Goal: Check status: Check status

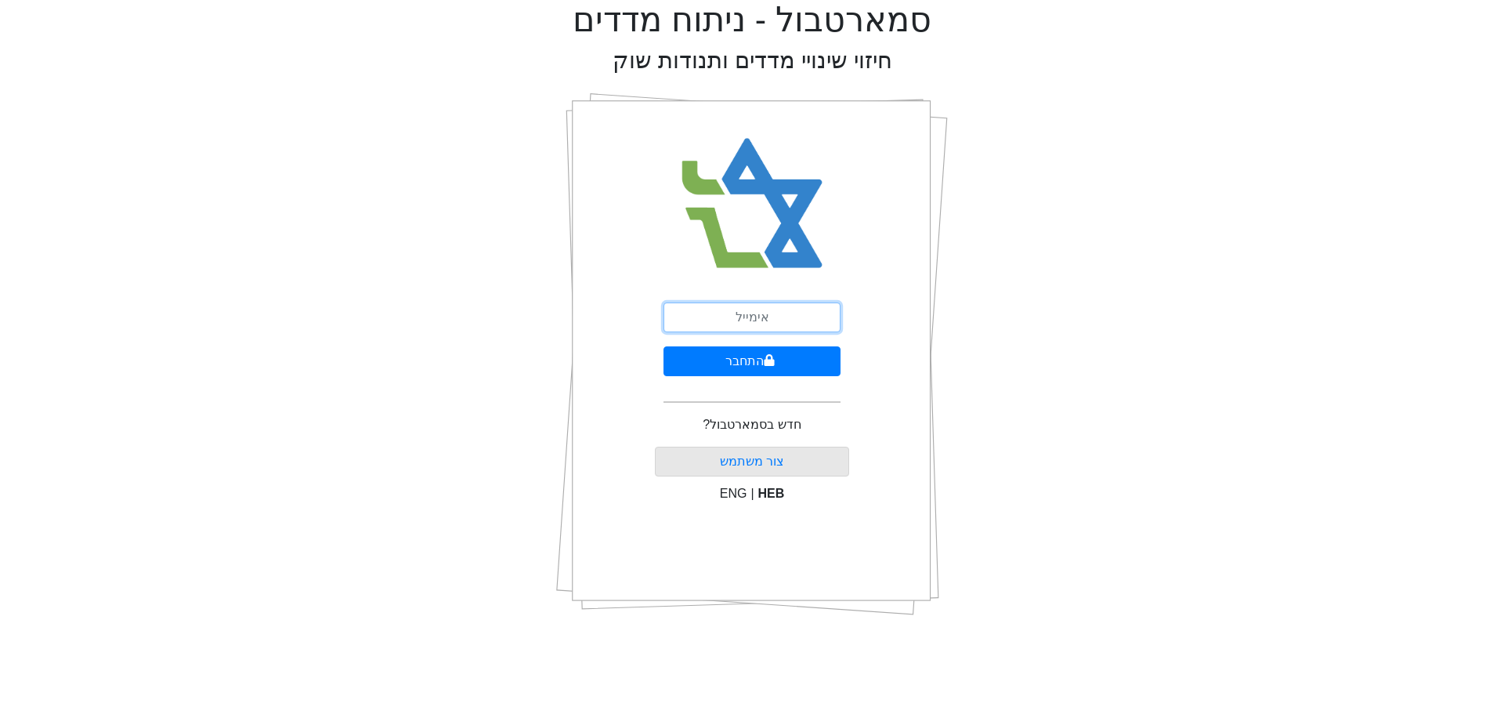
click at [717, 317] on input "email" at bounding box center [752, 317] width 177 height 30
type input "ט"
type input "[EMAIL_ADDRESS][DOMAIN_NAME]"
click at [788, 362] on button "התחבר" at bounding box center [752, 361] width 177 height 30
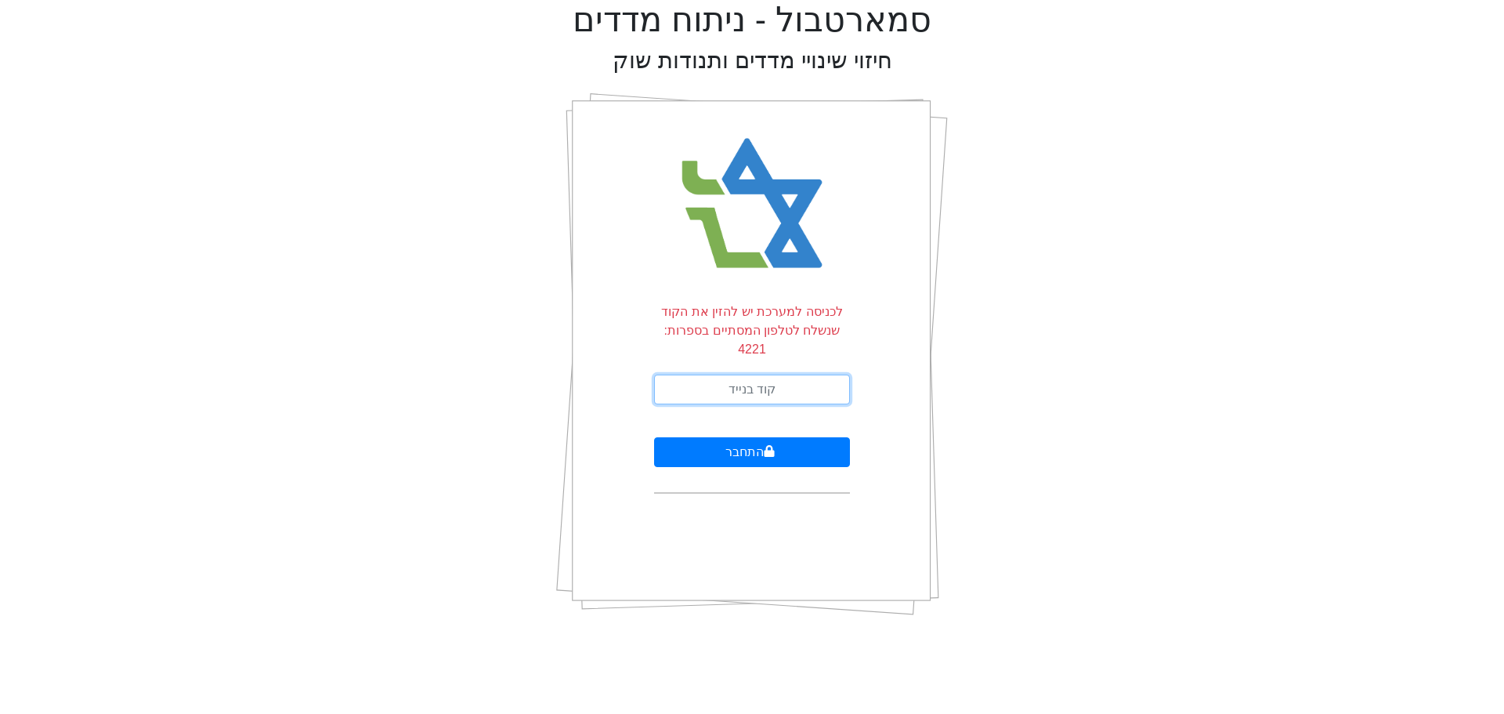
click at [701, 375] on input "text" at bounding box center [752, 390] width 196 height 30
type input "872917"
click at [737, 439] on button "התחבר" at bounding box center [752, 452] width 196 height 30
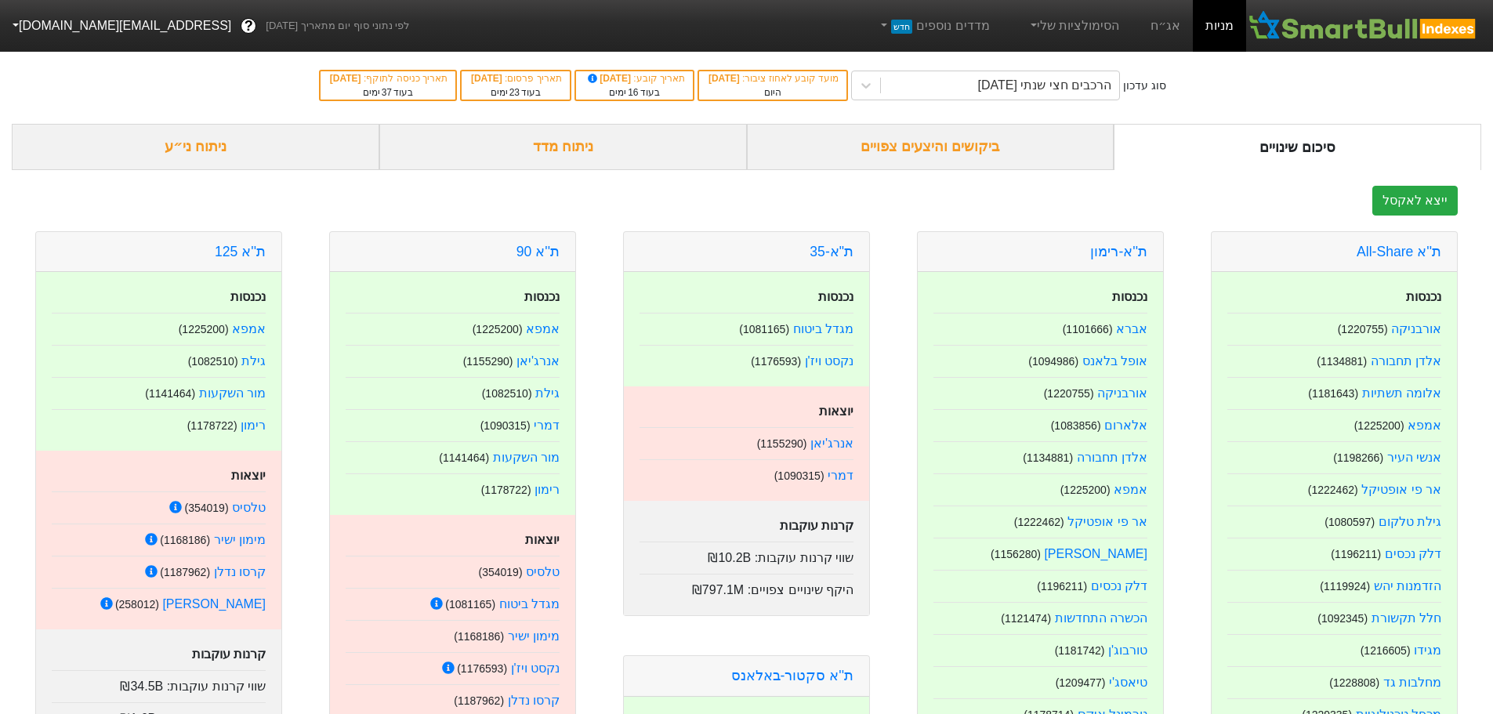
click at [925, 154] on div "ביקושים והיצעים צפויים" at bounding box center [930, 147] width 367 height 46
